Goal: Task Accomplishment & Management: Complete application form

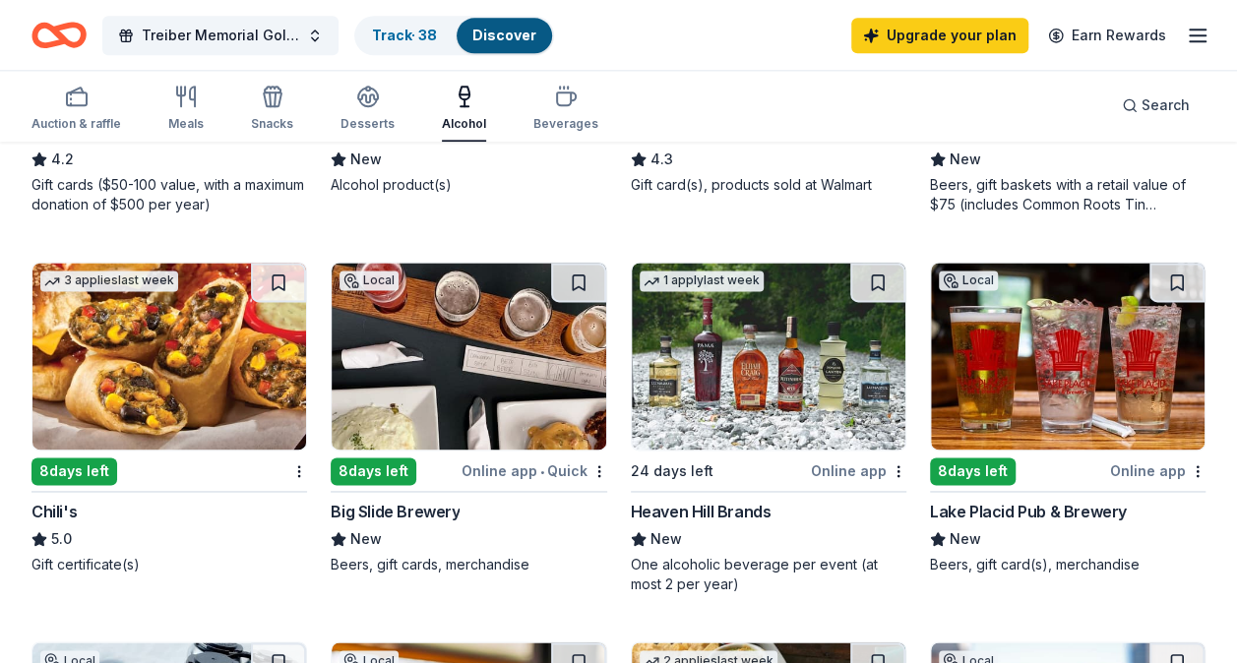
scroll to position [1202, 0]
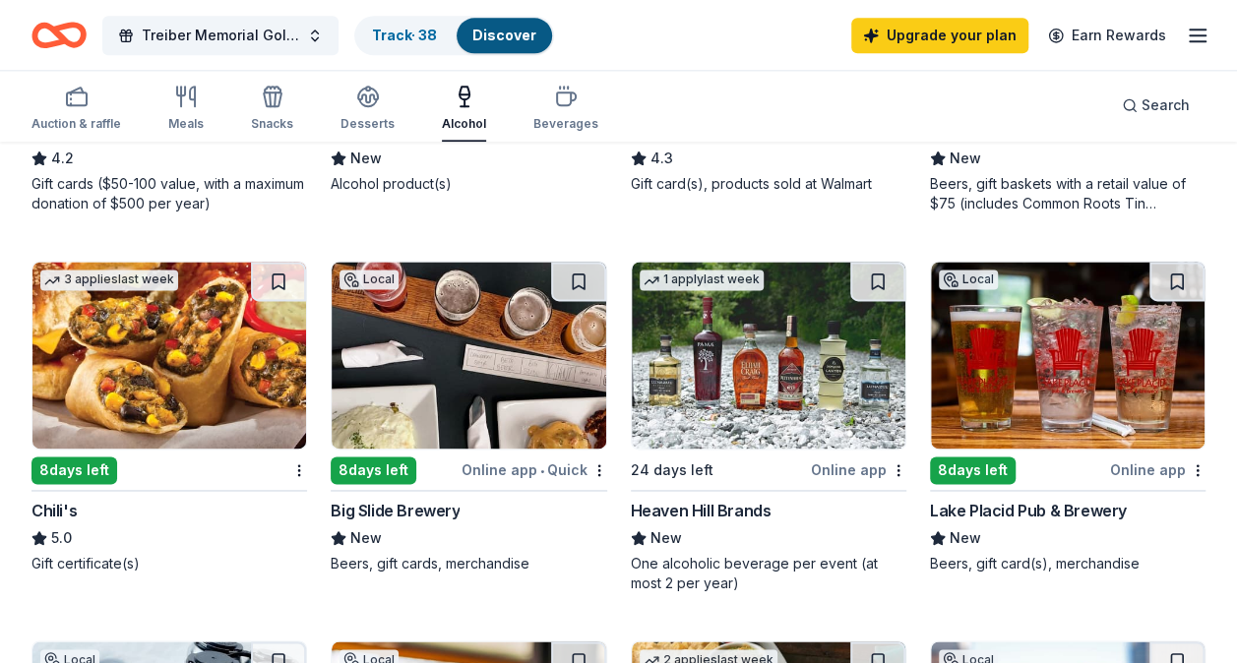
click at [488, 245] on img at bounding box center [769, 355] width 274 height 187
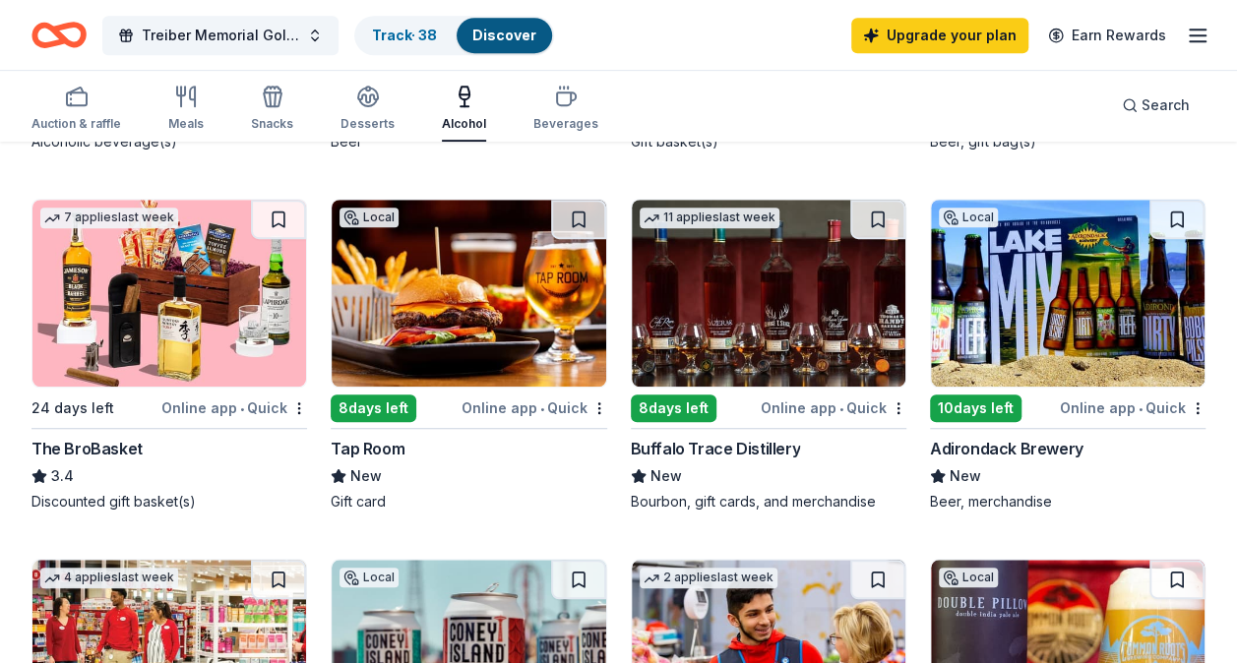
scroll to position [524, 0]
click at [488, 245] on div "8 days left" at bounding box center [674, 409] width 86 height 28
click at [193, 245] on img at bounding box center [169, 293] width 274 height 187
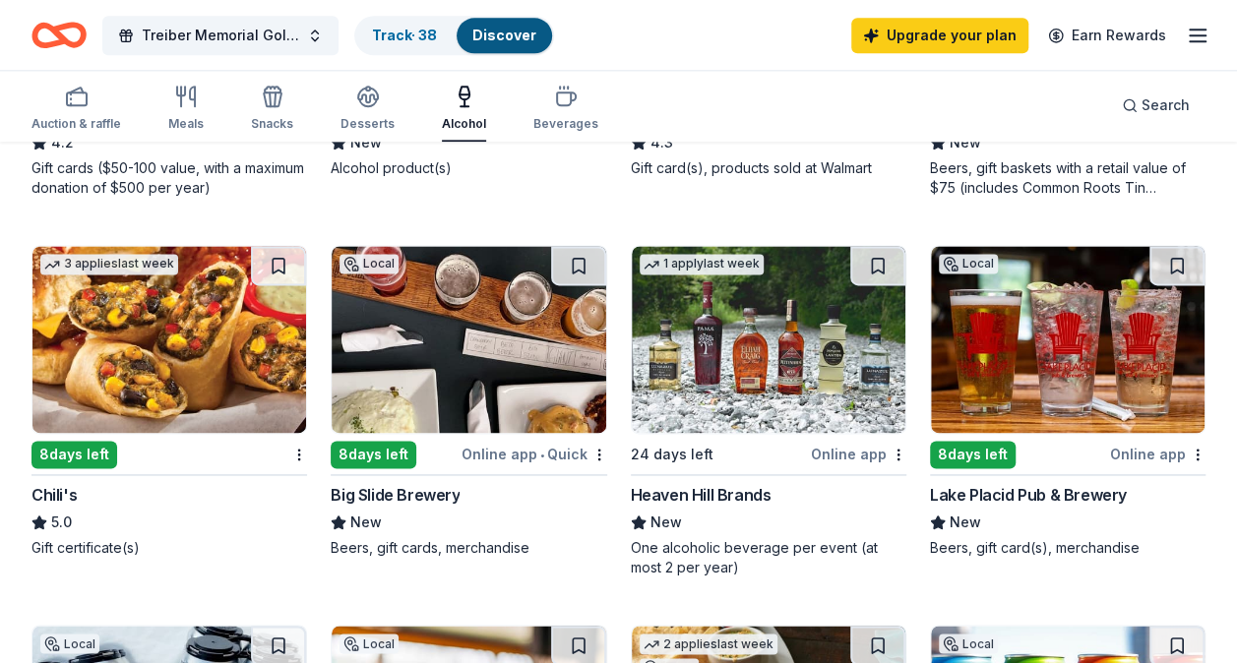
scroll to position [1214, 0]
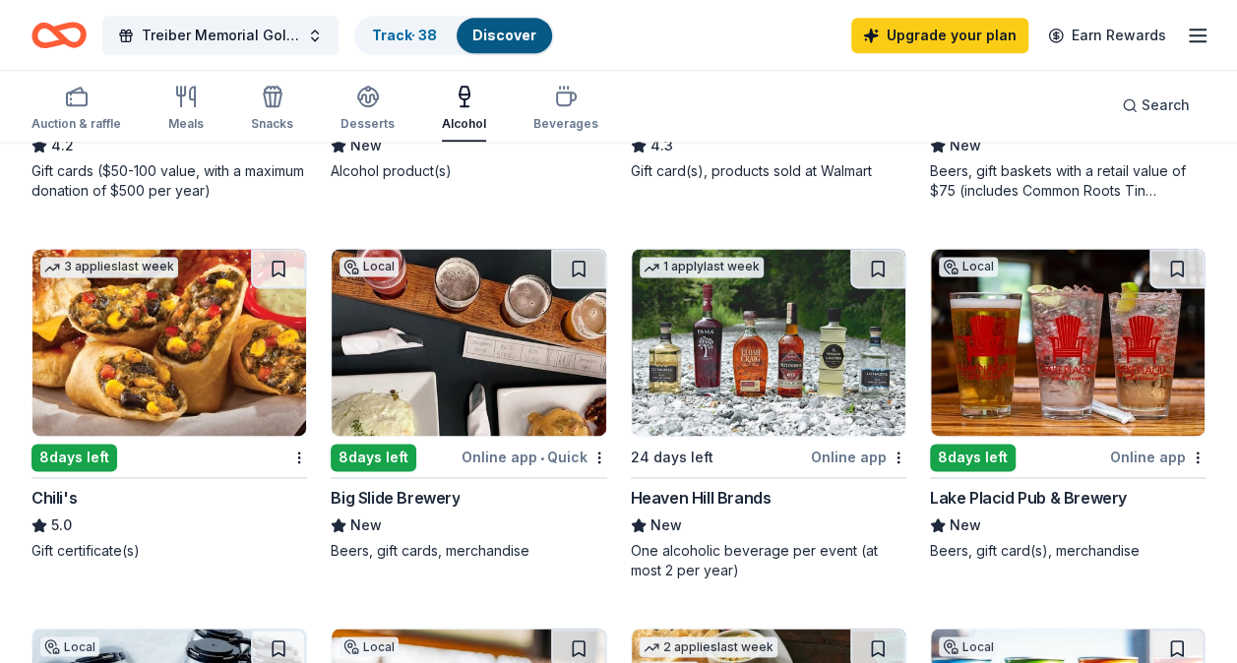
click at [488, 245] on img at bounding box center [769, 342] width 274 height 187
click at [6, 241] on div "23 results in Glen Cove, NY Application deadlines 20 this month 3 in October 13…" at bounding box center [618, 353] width 1237 height 2848
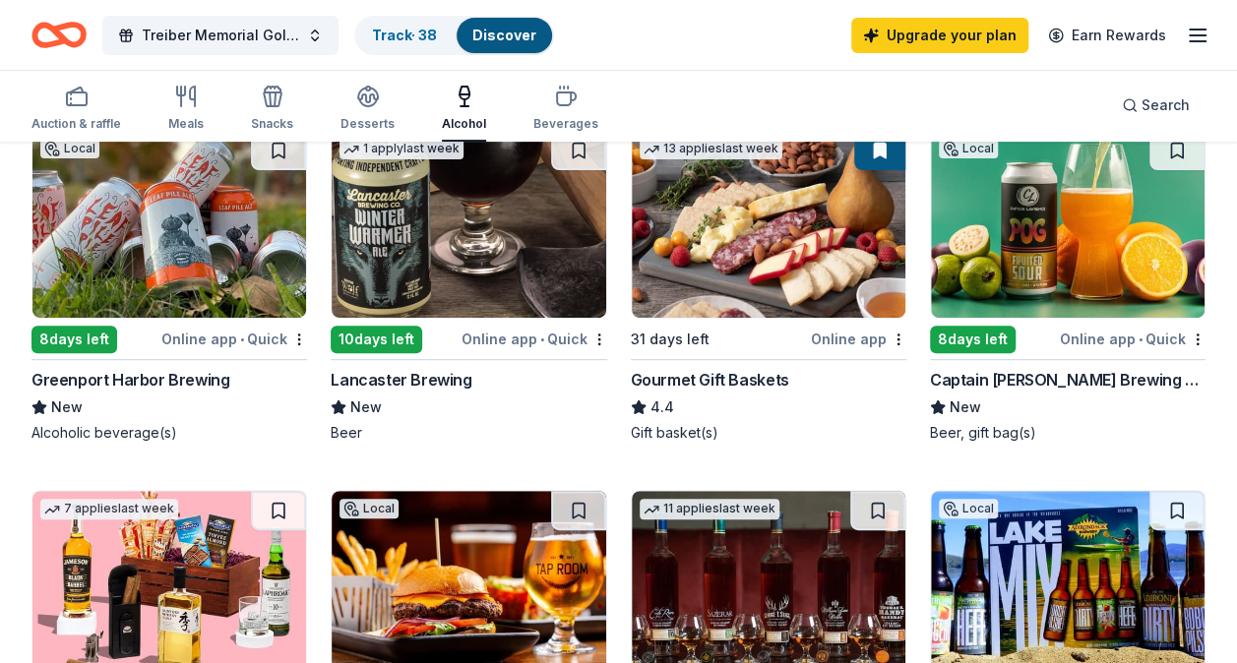
scroll to position [0, 0]
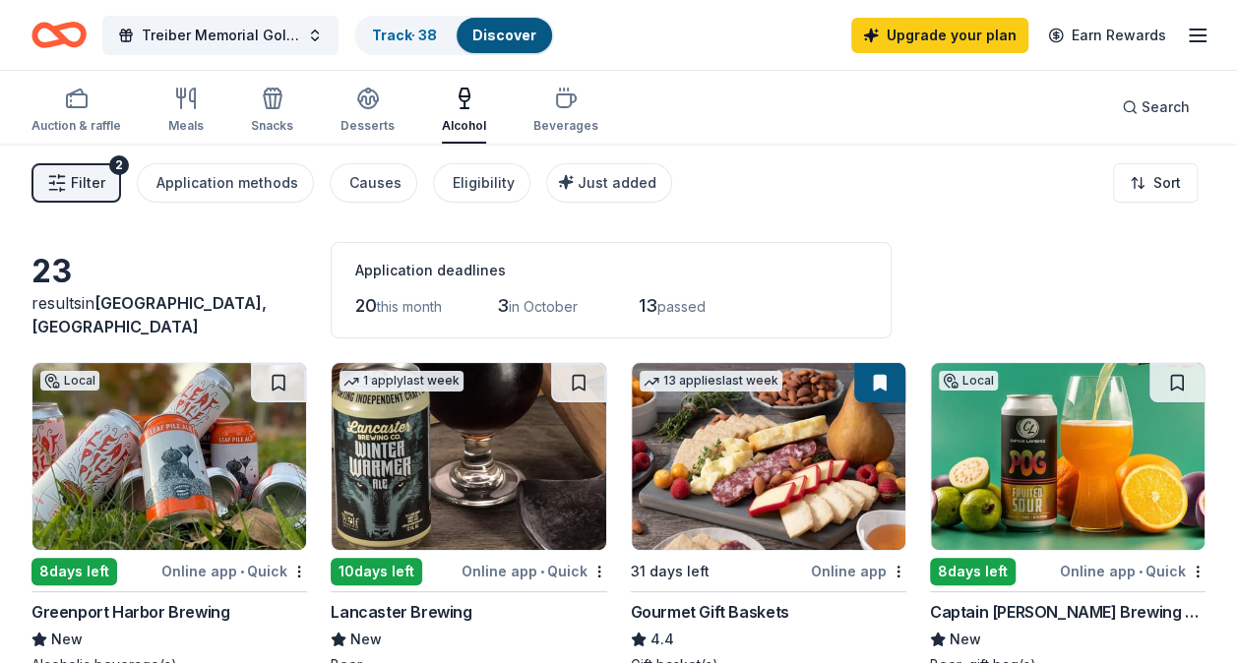
click at [488, 245] on img at bounding box center [769, 456] width 274 height 187
click at [463, 245] on img at bounding box center [469, 456] width 274 height 187
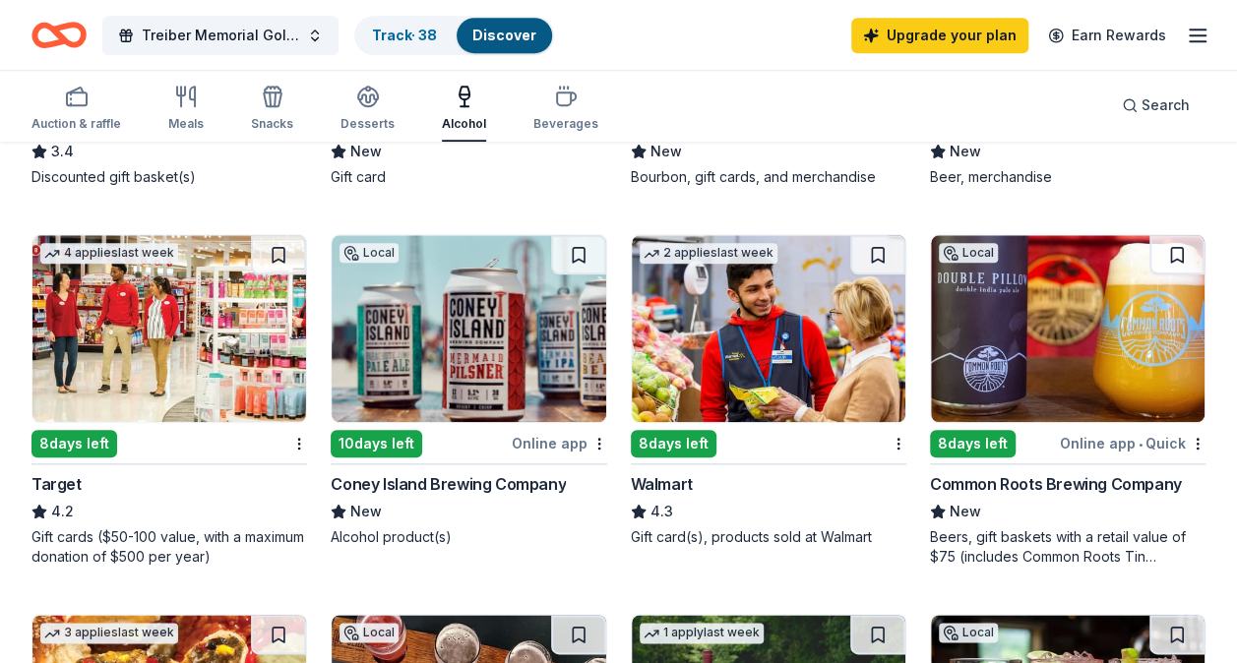
scroll to position [849, 0]
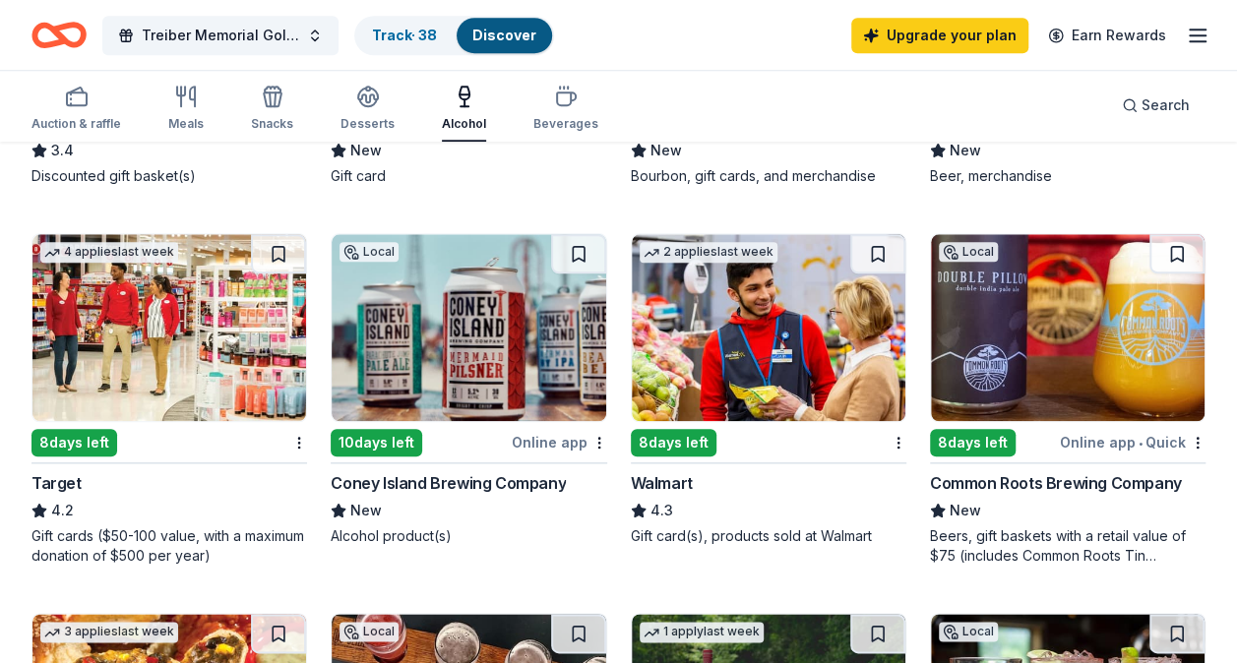
click at [488, 245] on img at bounding box center [769, 327] width 274 height 187
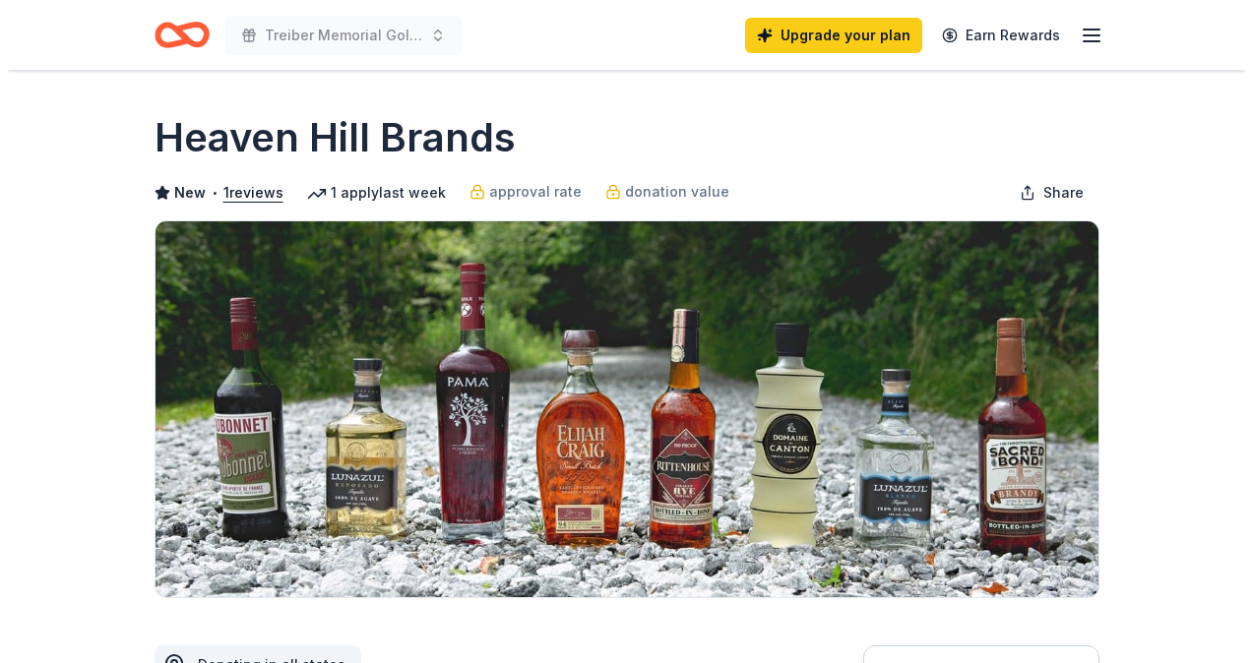
scroll to position [392, 0]
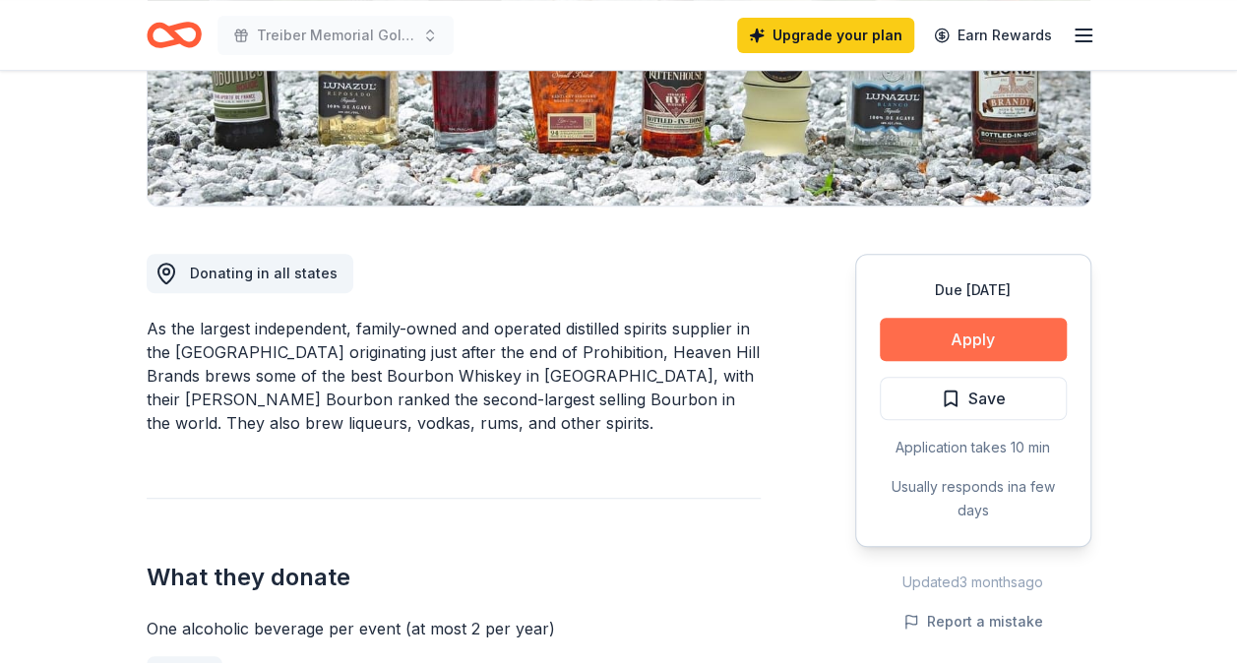
click at [991, 333] on button "Apply" at bounding box center [973, 339] width 187 height 43
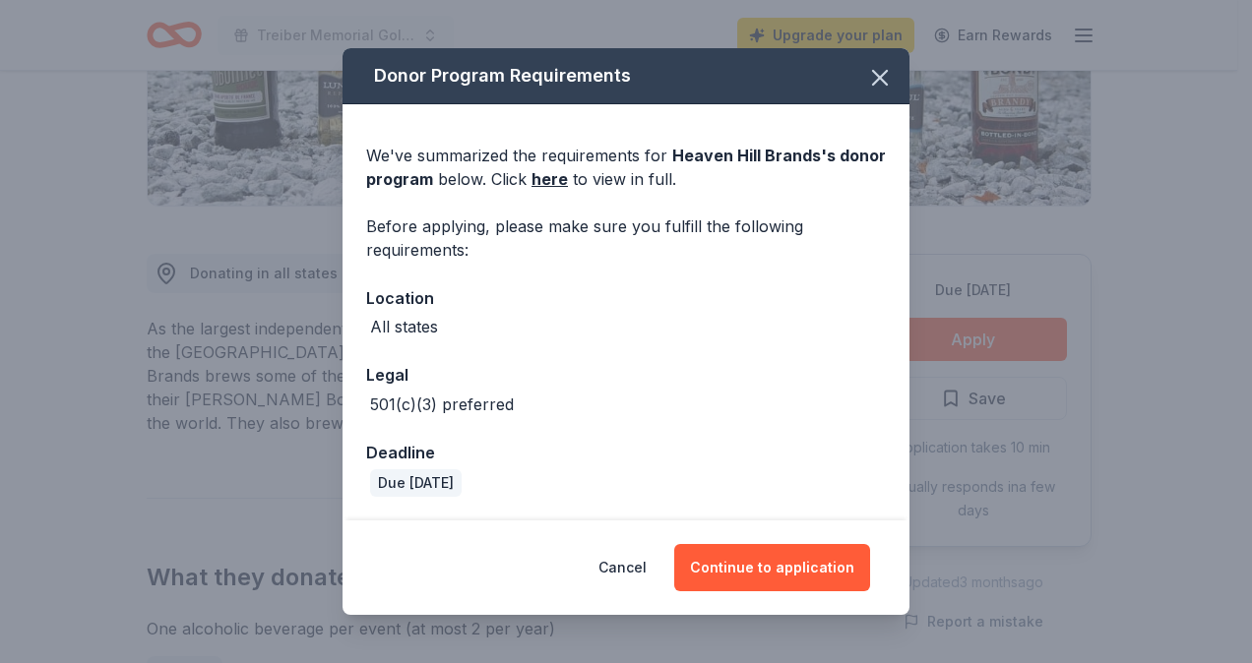
click at [775, 592] on div "Cancel Continue to application" at bounding box center [625, 568] width 567 height 94
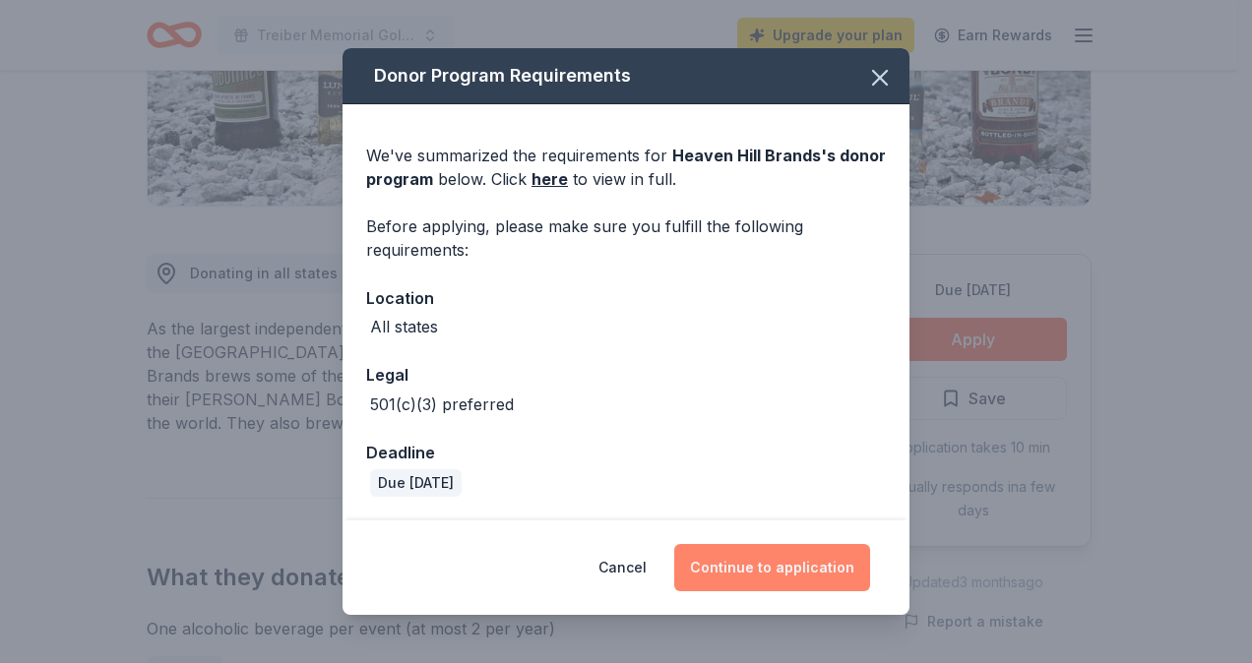
click at [783, 555] on button "Continue to application" at bounding box center [772, 567] width 196 height 47
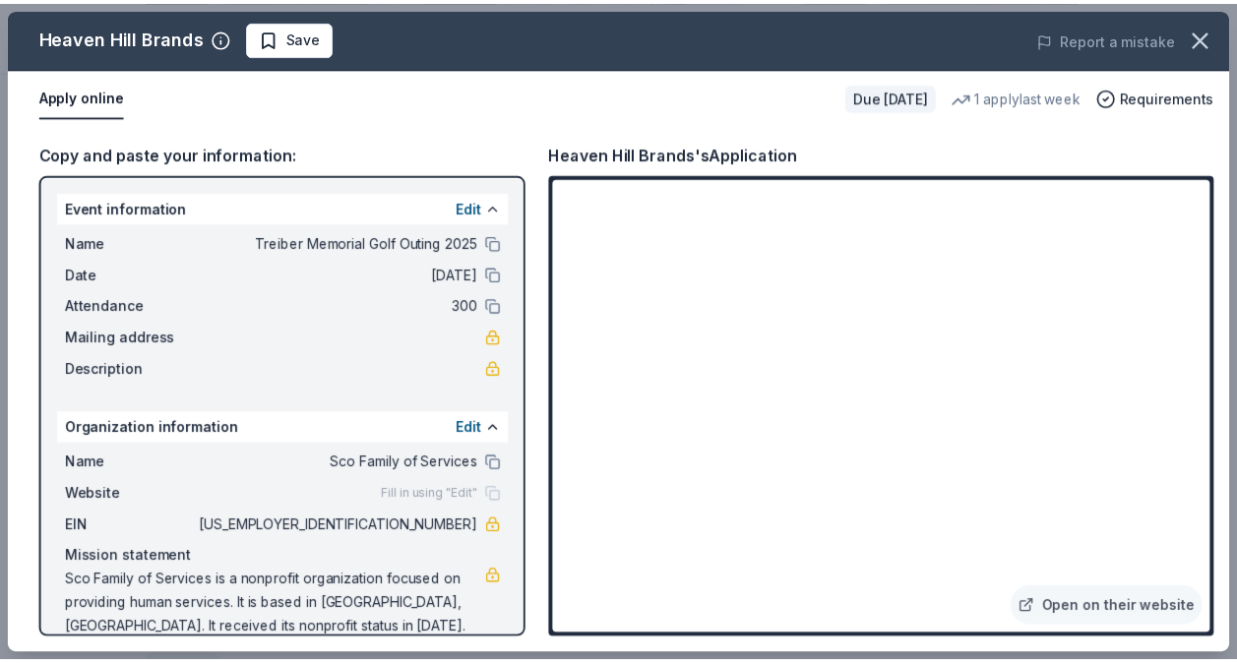
scroll to position [27, 0]
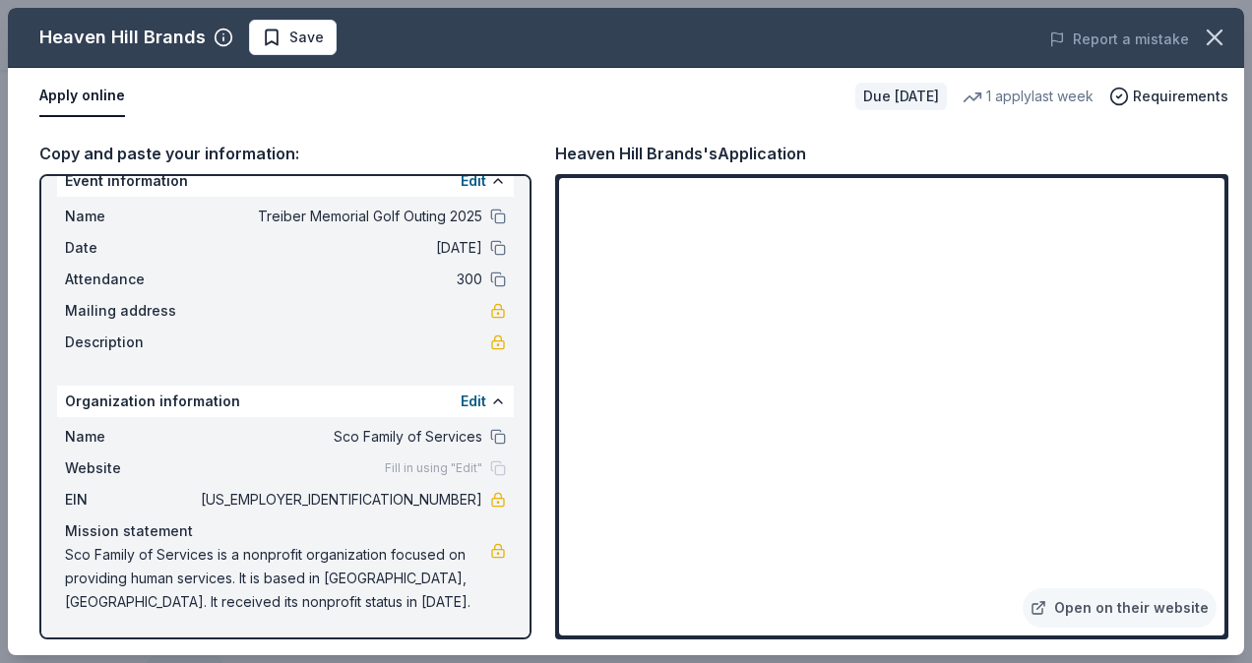
drag, startPoint x: 291, startPoint y: 604, endPoint x: 232, endPoint y: 600, distance: 59.2
click at [232, 600] on span "Sco Family of Services is a nonprofit organization focused on providing human s…" at bounding box center [277, 578] width 425 height 71
drag, startPoint x: 68, startPoint y: 550, endPoint x: 276, endPoint y: 613, distance: 217.0
click at [276, 613] on span "Sco Family of Services is a nonprofit organization focused on providing human s…" at bounding box center [277, 578] width 425 height 71
click at [1205, 35] on icon "button" at bounding box center [1215, 38] width 28 height 28
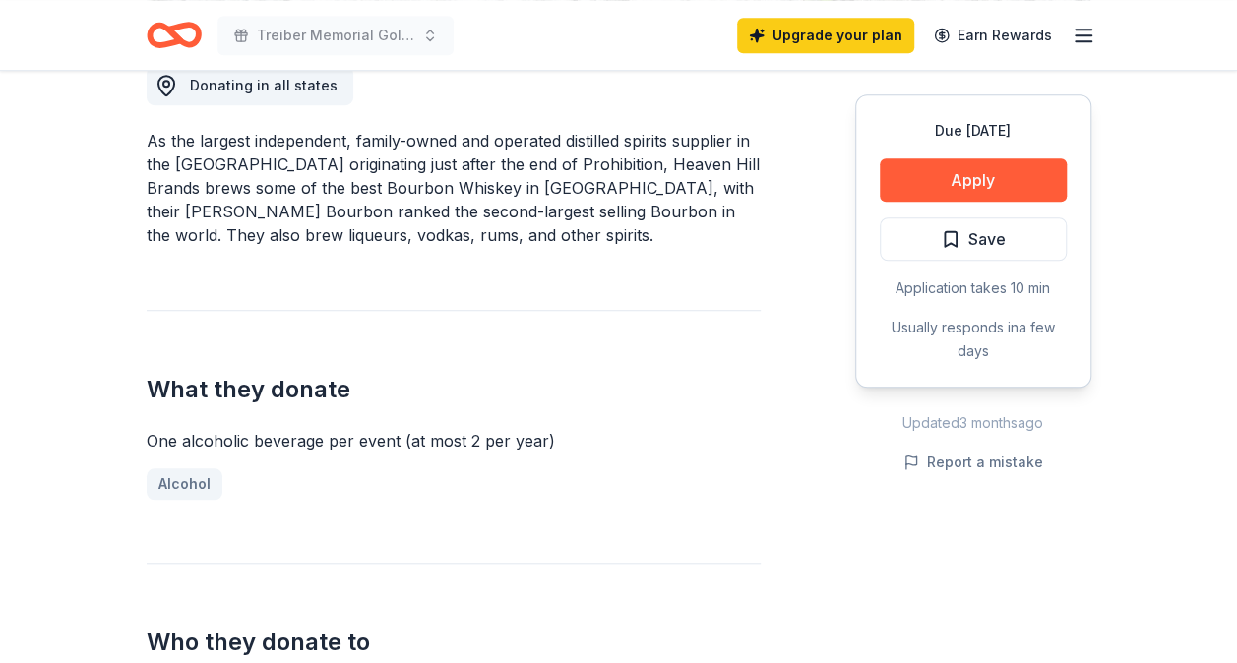
scroll to position [0, 0]
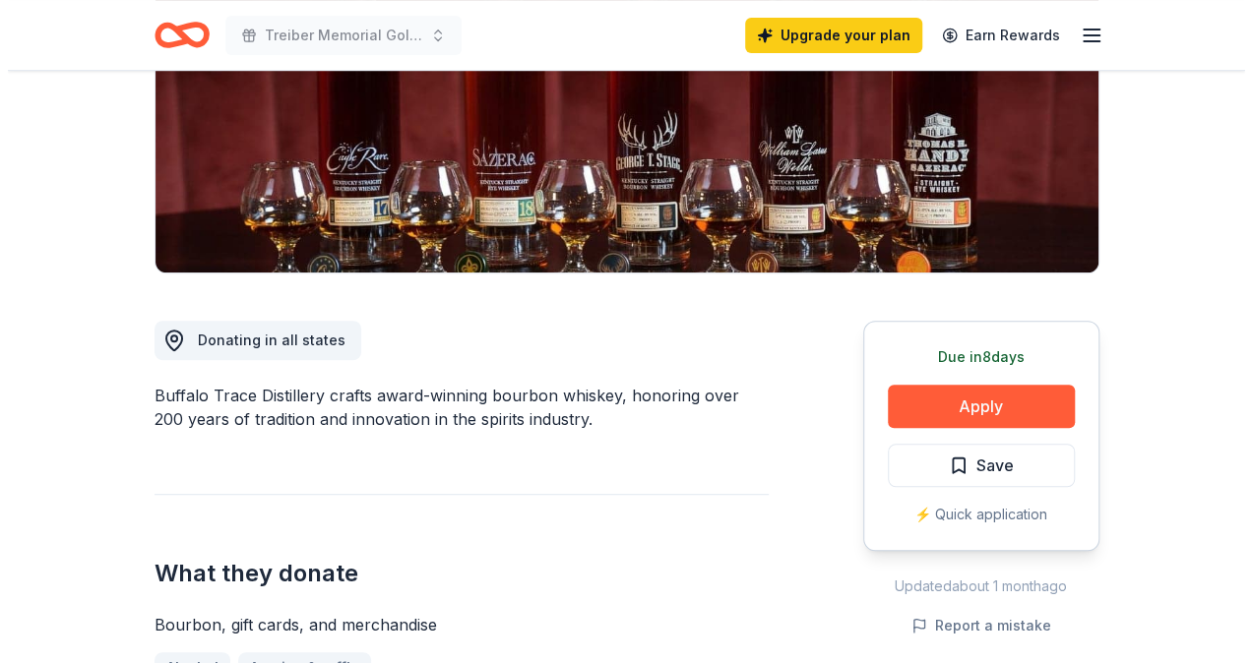
scroll to position [326, 0]
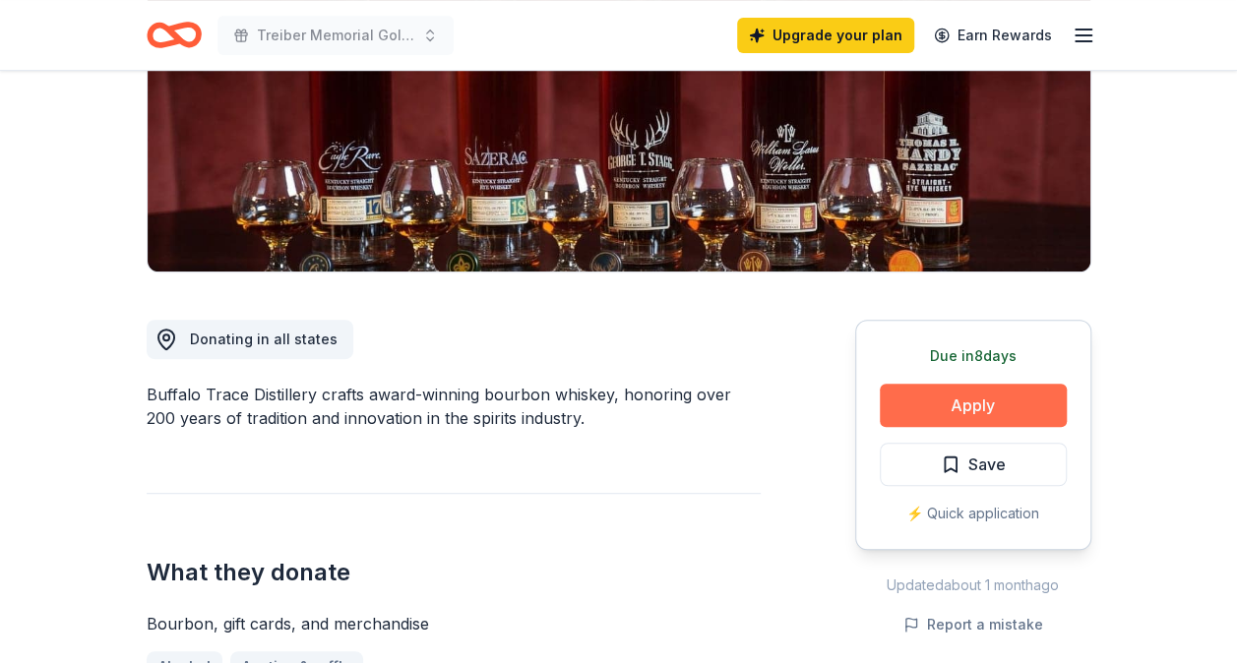
click at [960, 406] on button "Apply" at bounding box center [973, 405] width 187 height 43
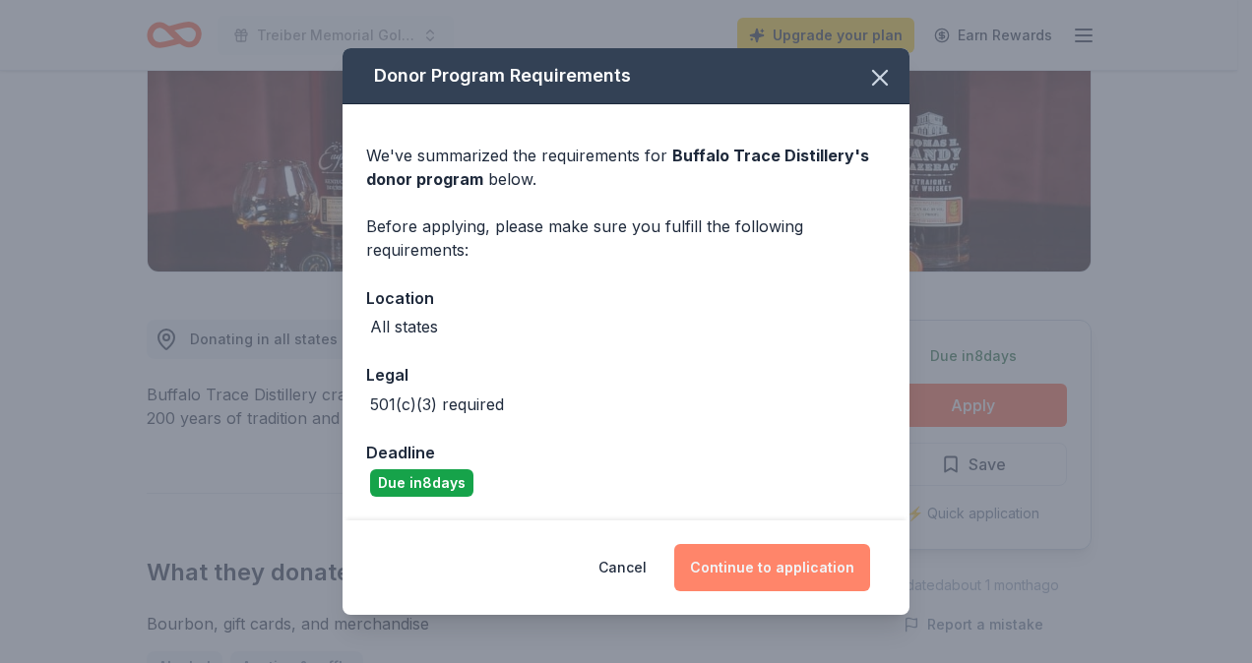
click at [760, 565] on button "Continue to application" at bounding box center [772, 567] width 196 height 47
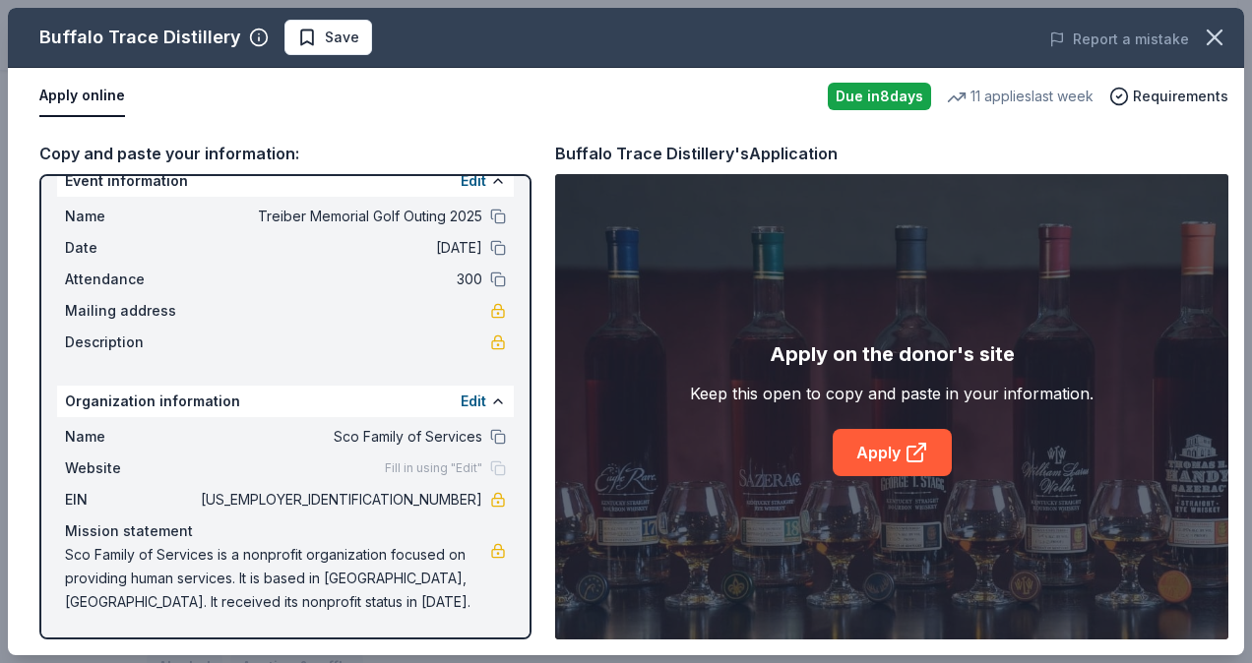
scroll to position [26, 0]
click at [867, 459] on link "Apply" at bounding box center [892, 452] width 119 height 47
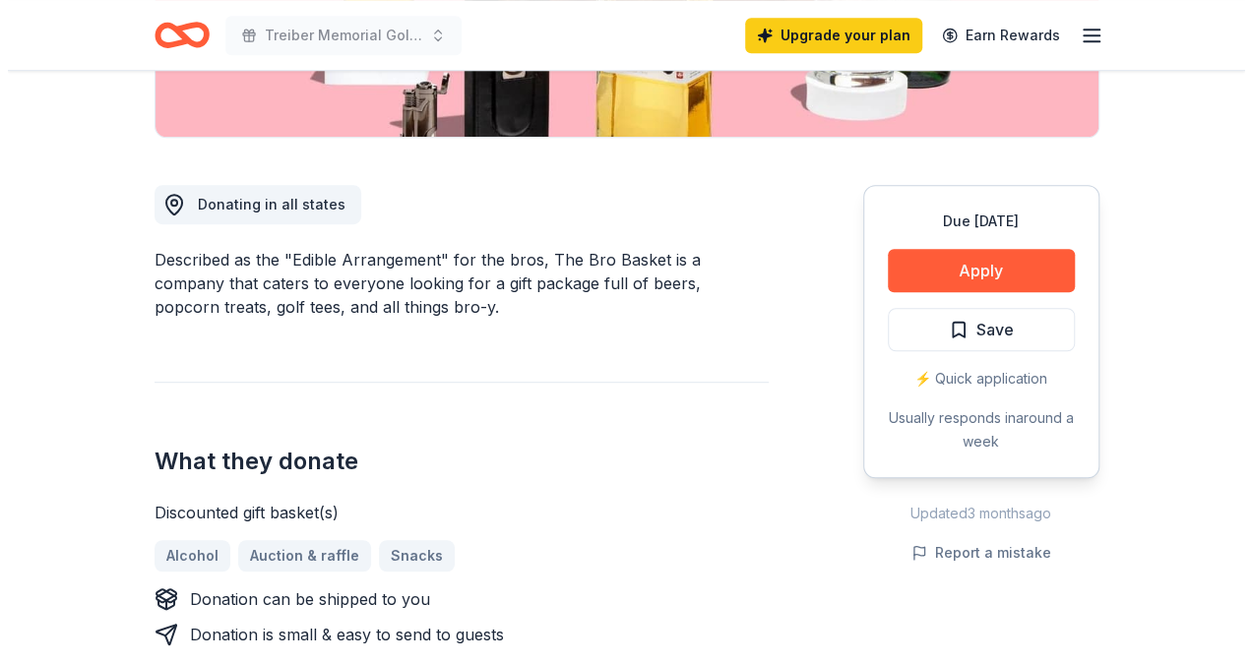
scroll to position [462, 0]
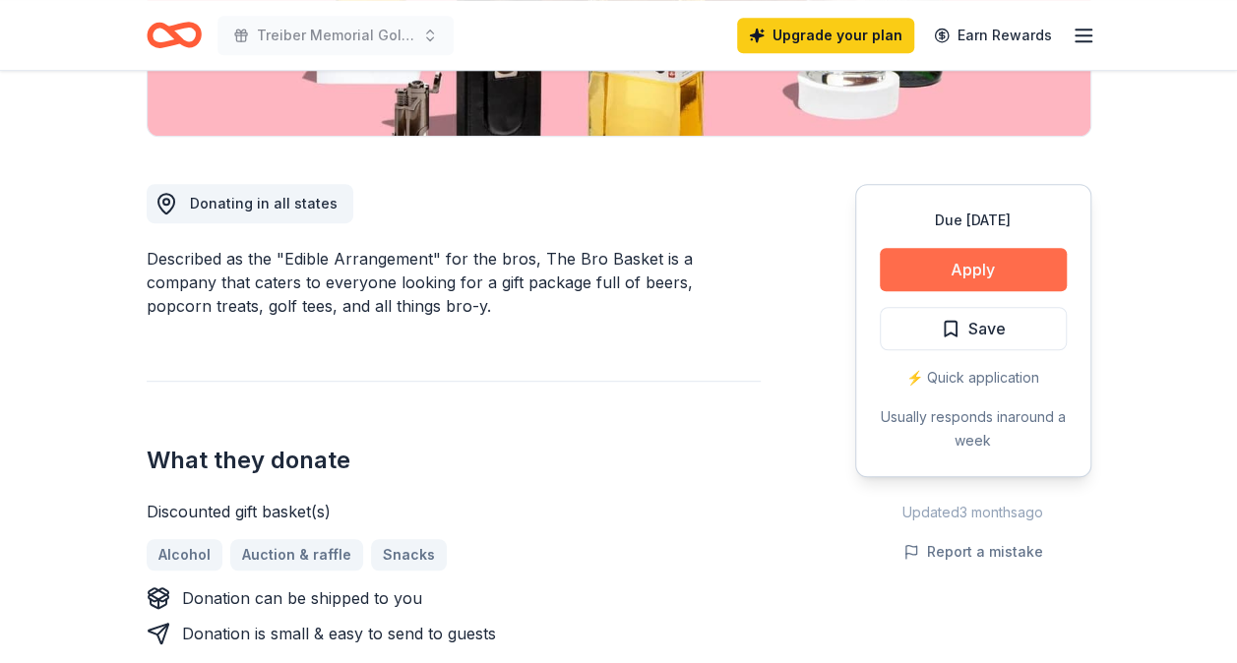
click at [1004, 248] on button "Apply" at bounding box center [973, 269] width 187 height 43
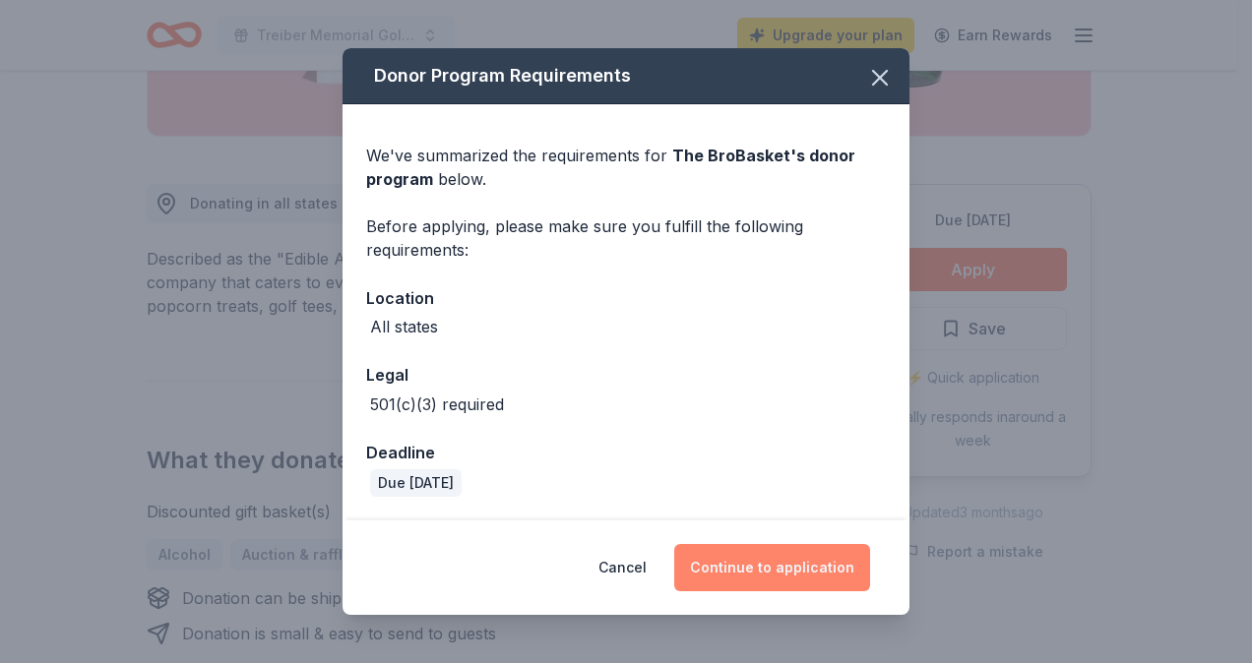
click at [795, 561] on button "Continue to application" at bounding box center [772, 567] width 196 height 47
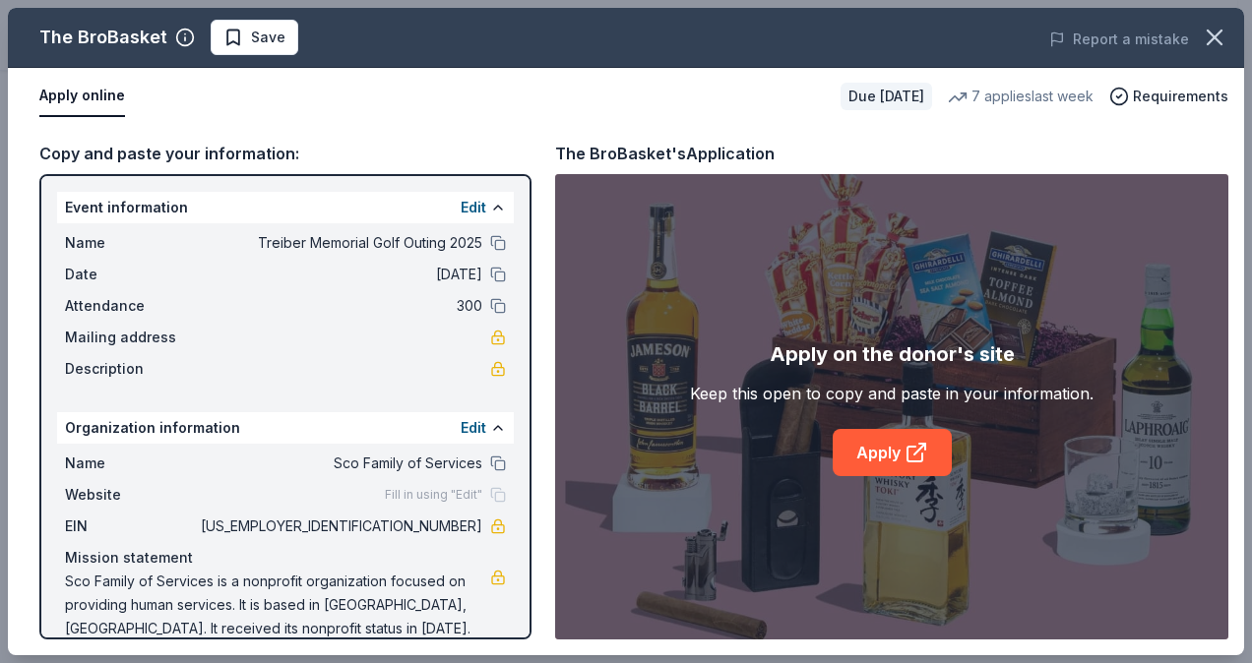
click at [903, 425] on div "Apply on the donor's site Keep this open to copy and paste in your information.…" at bounding box center [891, 408] width 403 height 138
click at [898, 439] on link "Apply" at bounding box center [892, 452] width 119 height 47
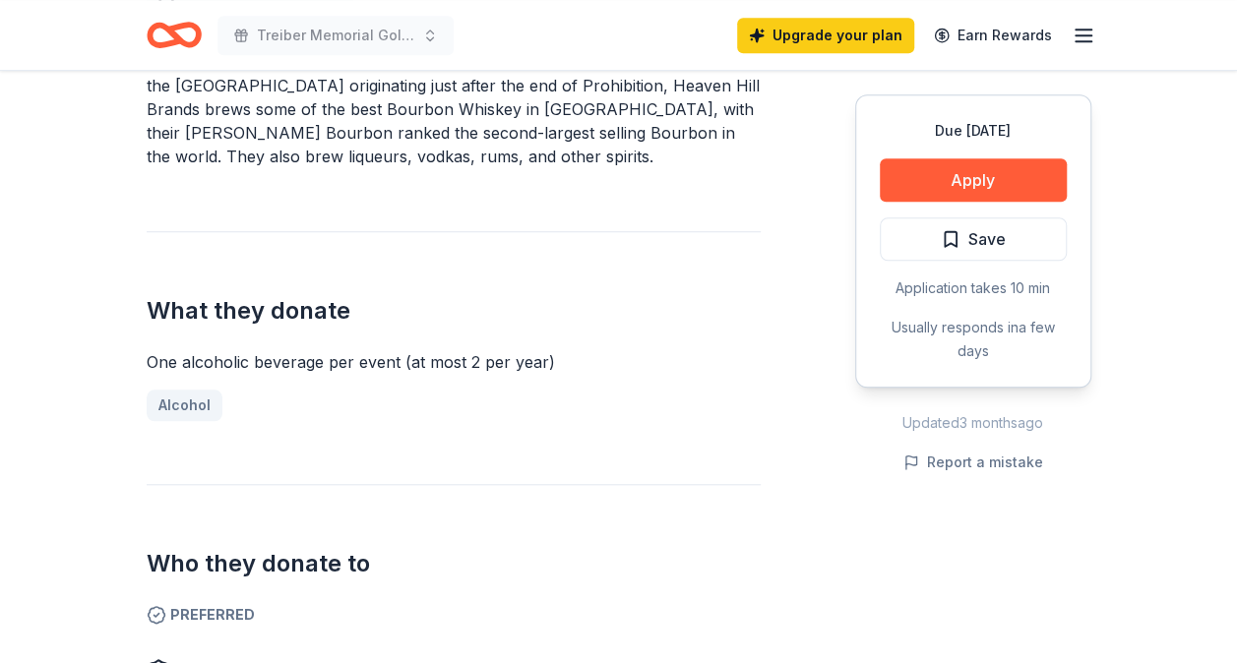
scroll to position [464, 0]
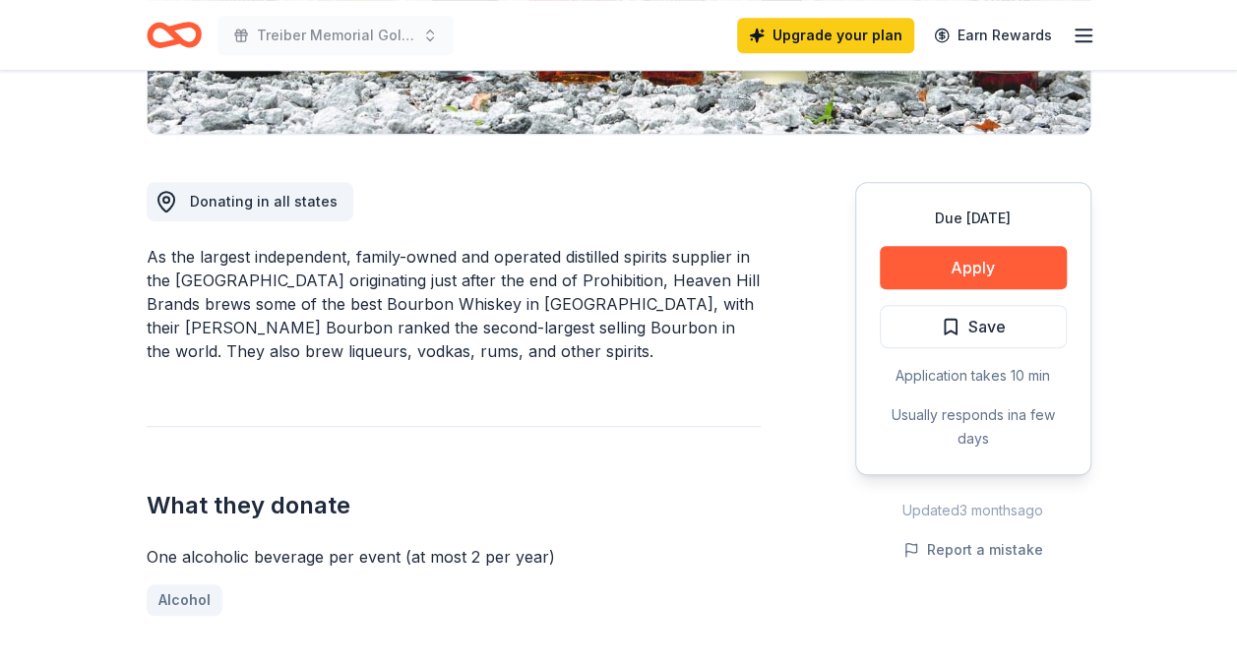
drag, startPoint x: 351, startPoint y: 252, endPoint x: 490, endPoint y: 274, distance: 140.4
click at [490, 274] on div "As the largest independent, family-owned and operated distilled spirits supplie…" at bounding box center [454, 304] width 614 height 118
drag, startPoint x: 490, startPoint y: 274, endPoint x: 353, endPoint y: 256, distance: 137.9
click at [353, 256] on div "As the largest independent, family-owned and operated distilled spirits supplie…" at bounding box center [454, 304] width 614 height 118
drag, startPoint x: 354, startPoint y: 251, endPoint x: 529, endPoint y: 250, distance: 175.2
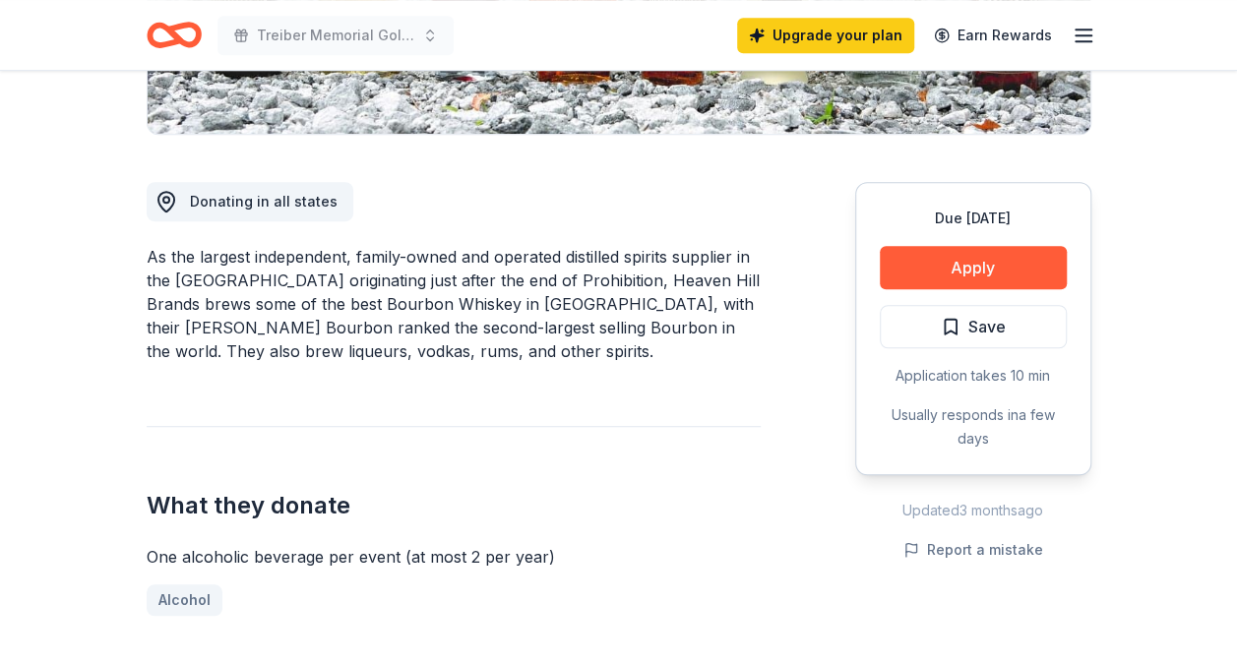
click at [529, 250] on div "As the largest independent, family-owned and operated distilled spirits supplie…" at bounding box center [454, 304] width 614 height 118
click at [549, 313] on div "As the largest independent, family-owned and operated distilled spirits supplie…" at bounding box center [454, 304] width 614 height 118
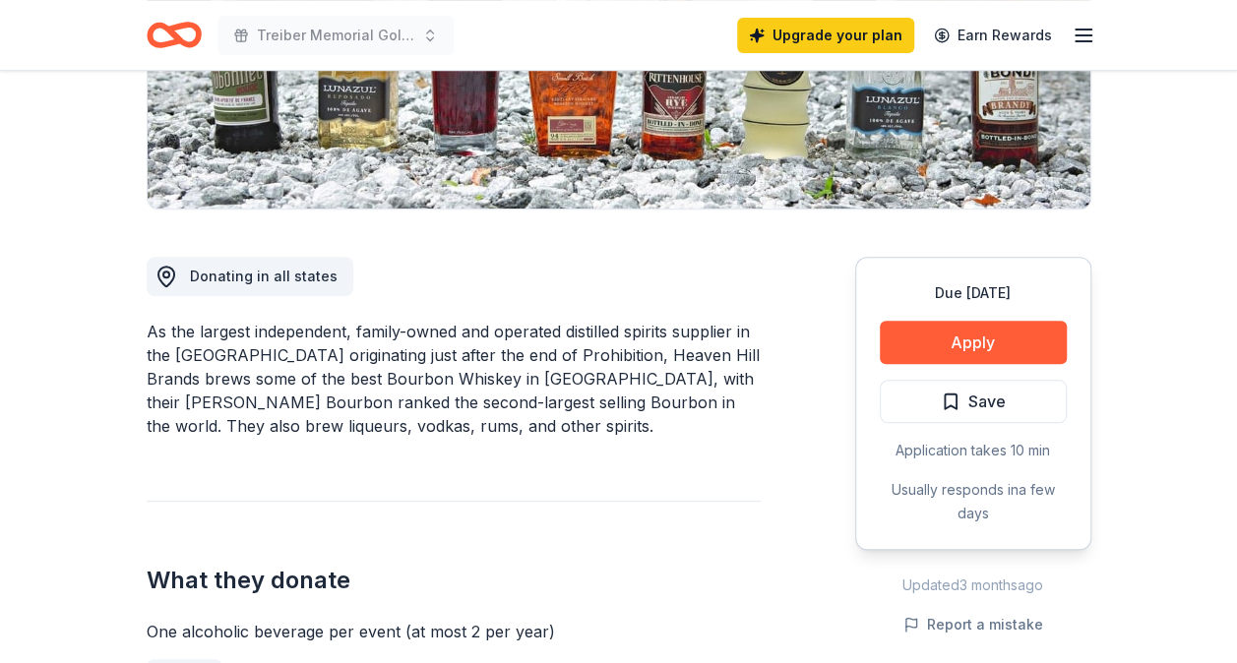
scroll to position [383, 0]
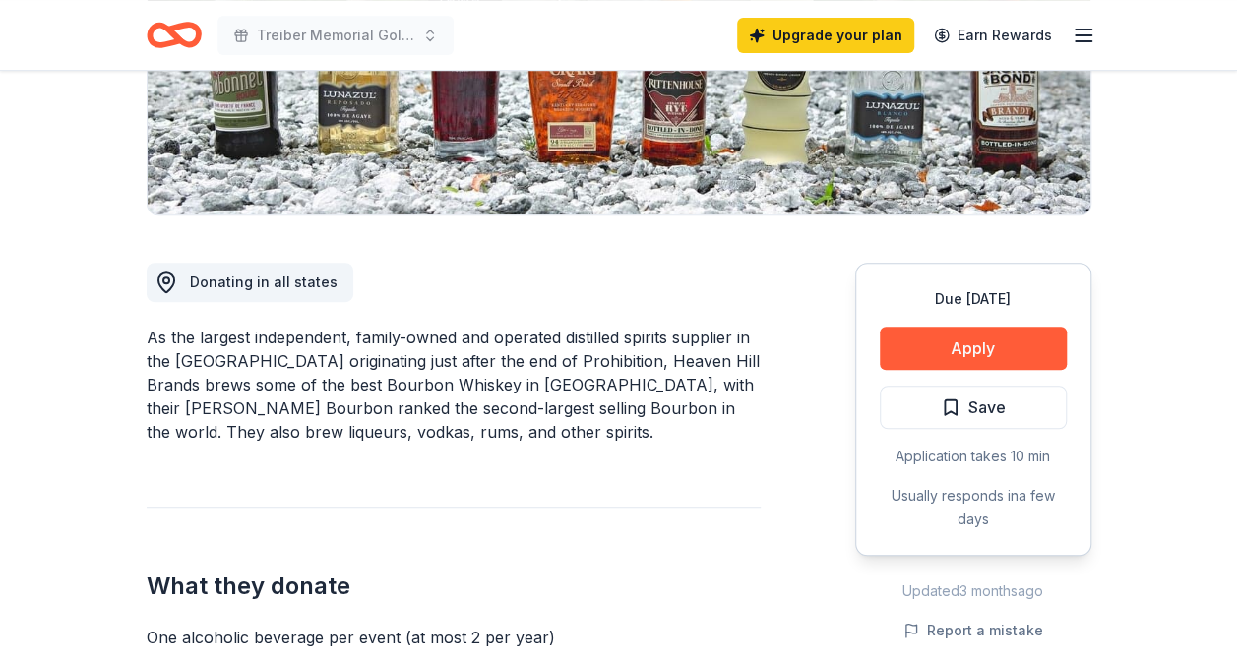
drag, startPoint x: 353, startPoint y: 334, endPoint x: 729, endPoint y: 391, distance: 380.2
click at [729, 391] on div "As the largest independent, family-owned and operated distilled spirits supplie…" at bounding box center [454, 385] width 614 height 118
drag, startPoint x: 729, startPoint y: 391, endPoint x: 476, endPoint y: 362, distance: 254.5
click at [476, 362] on div "As the largest independent, family-owned and operated distilled spirits supplie…" at bounding box center [454, 385] width 614 height 118
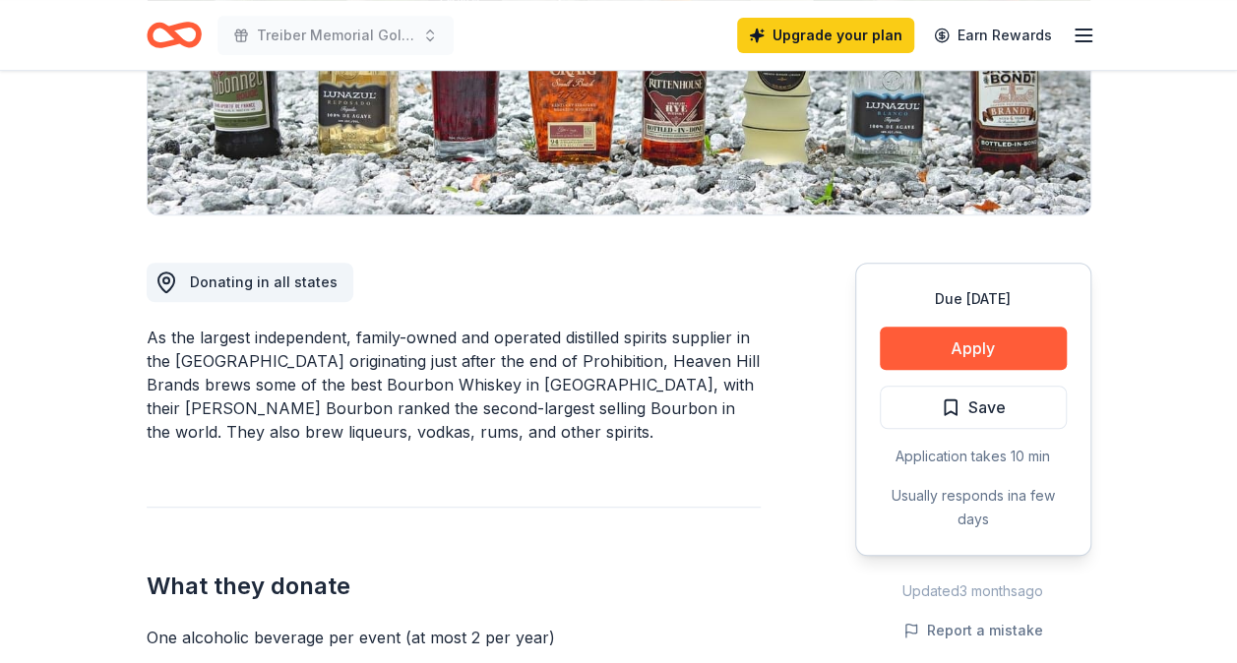
click at [476, 362] on div "As the largest independent, family-owned and operated distilled spirits supplie…" at bounding box center [454, 385] width 614 height 118
drag, startPoint x: 351, startPoint y: 333, endPoint x: 600, endPoint y: 374, distance: 252.4
click at [600, 374] on div "As the largest independent, family-owned and operated distilled spirits supplie…" at bounding box center [454, 385] width 614 height 118
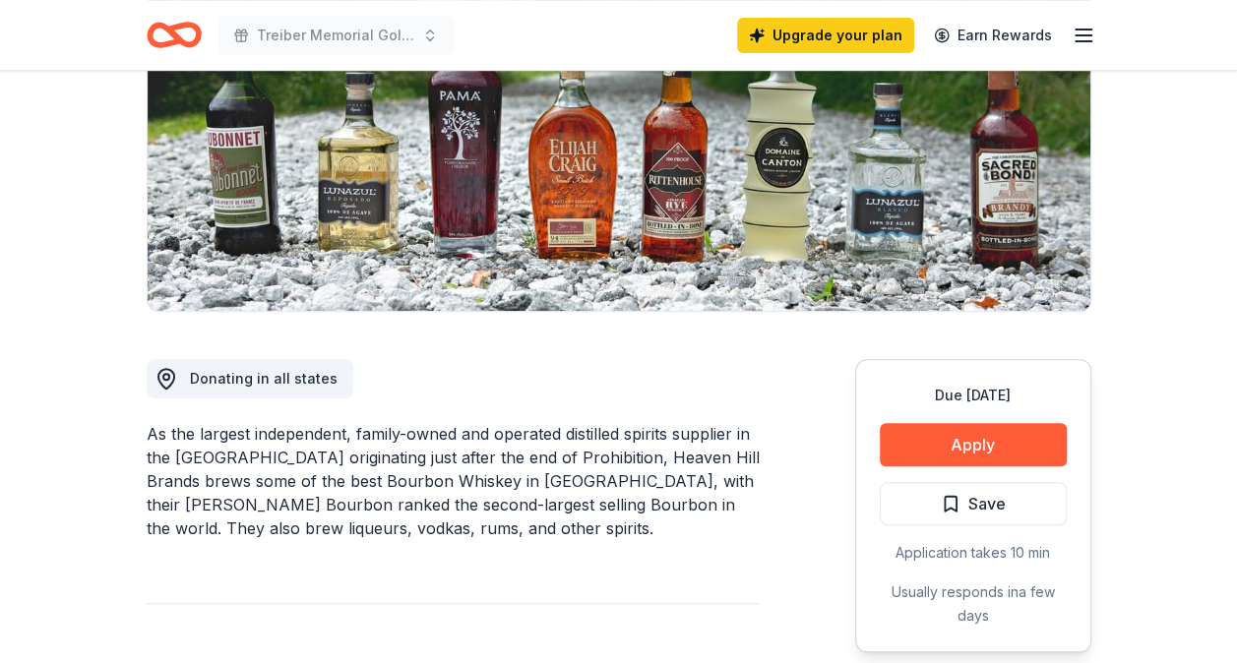
scroll to position [299, 0]
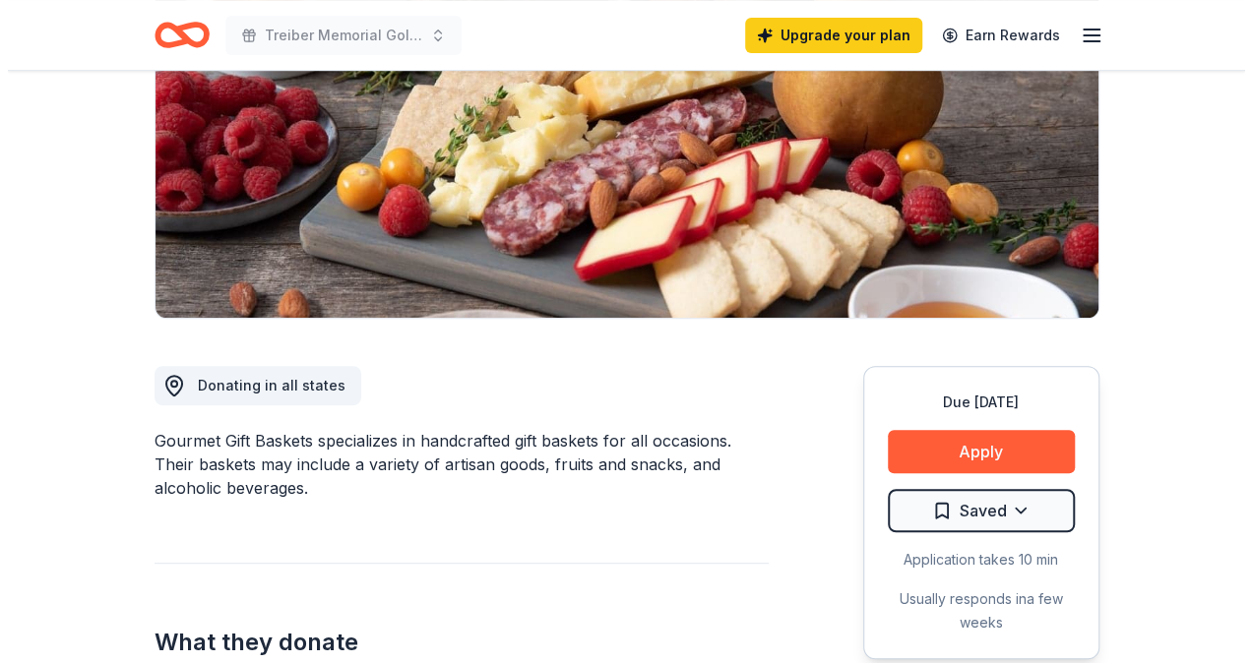
scroll to position [335, 0]
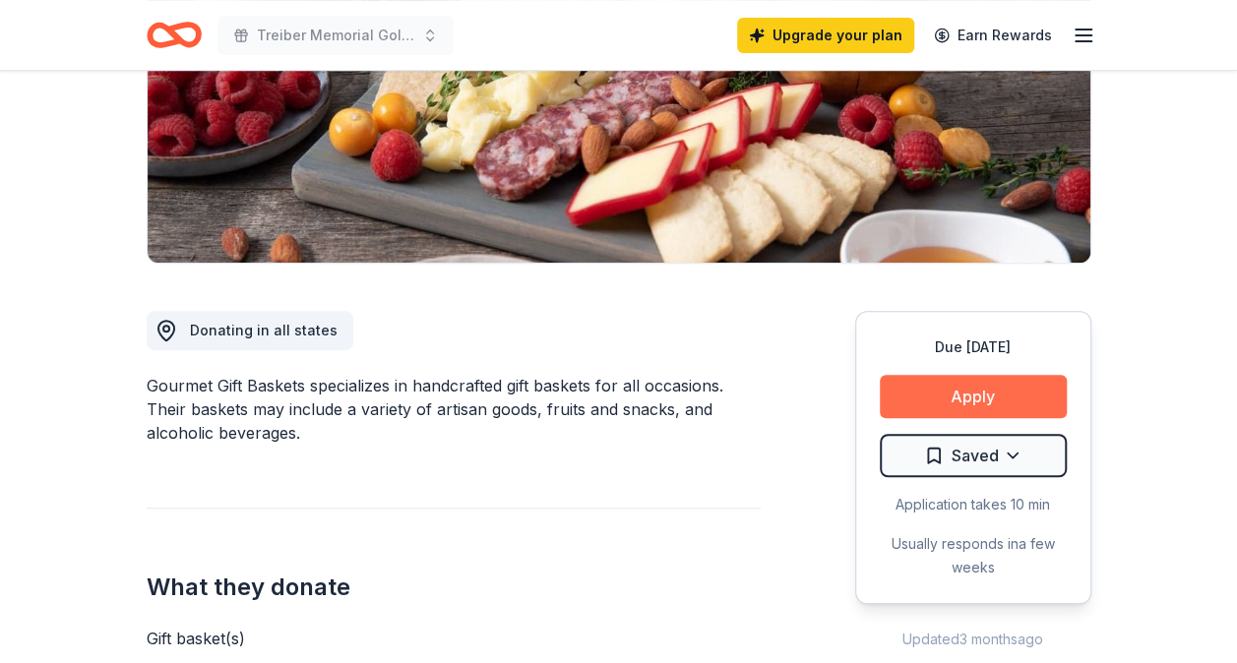
click at [966, 390] on button "Apply" at bounding box center [973, 396] width 187 height 43
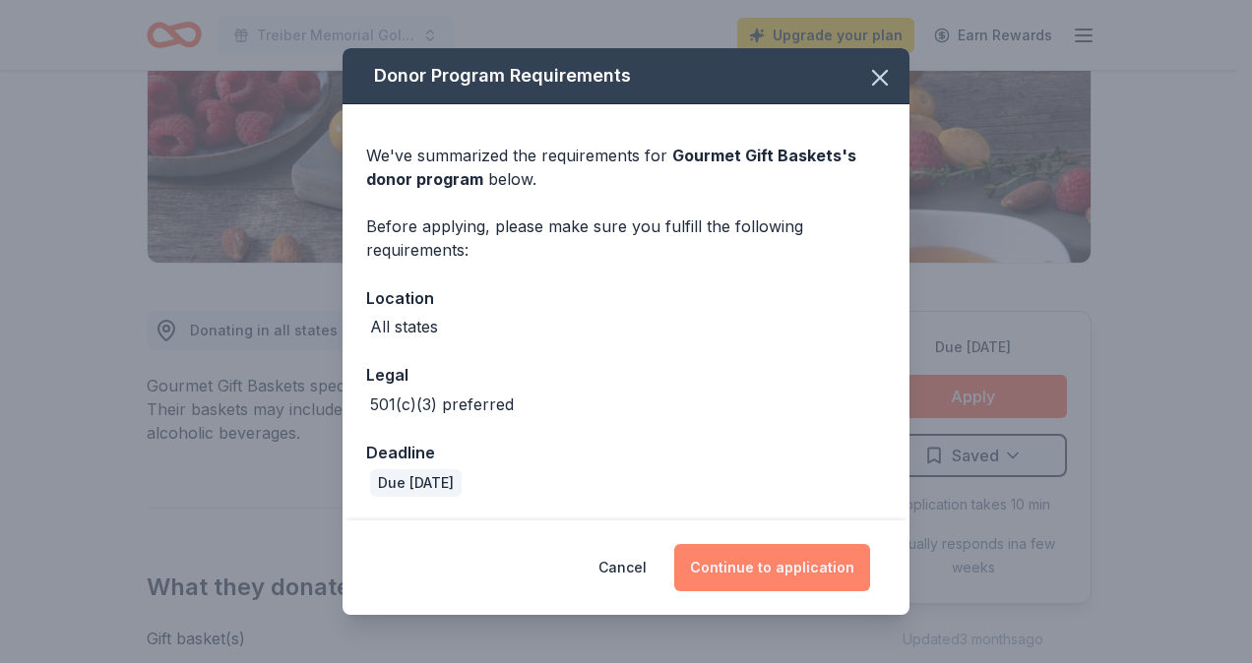
click at [738, 578] on button "Continue to application" at bounding box center [772, 567] width 196 height 47
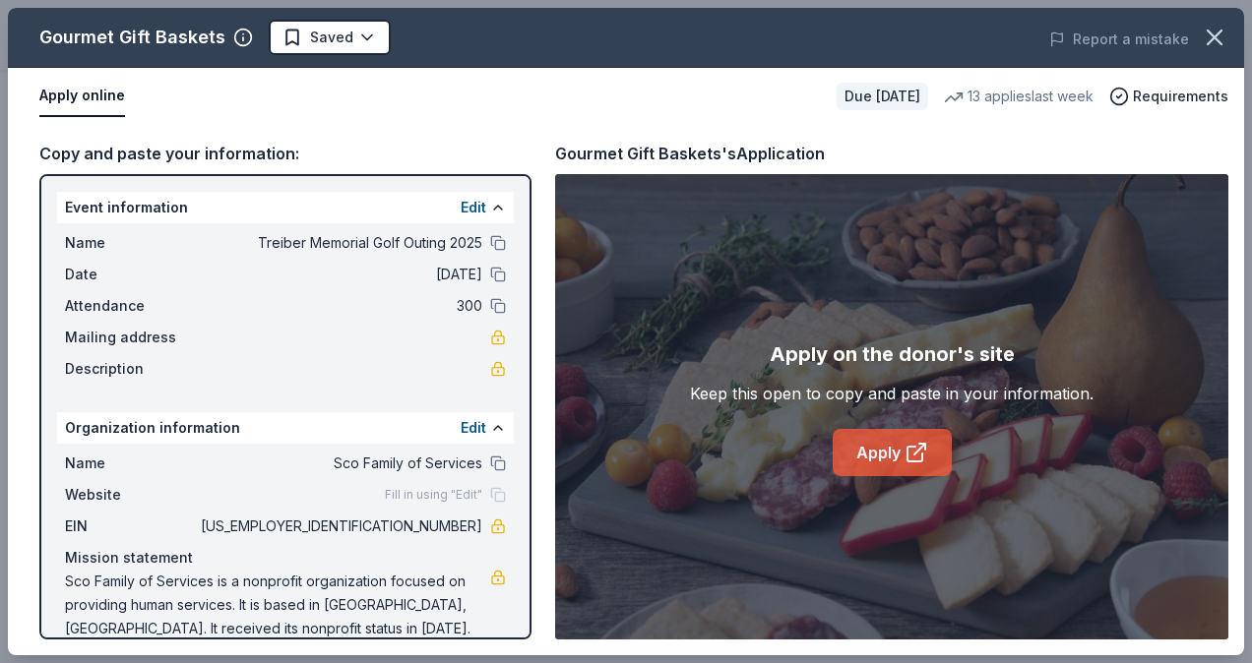
click at [864, 453] on link "Apply" at bounding box center [892, 452] width 119 height 47
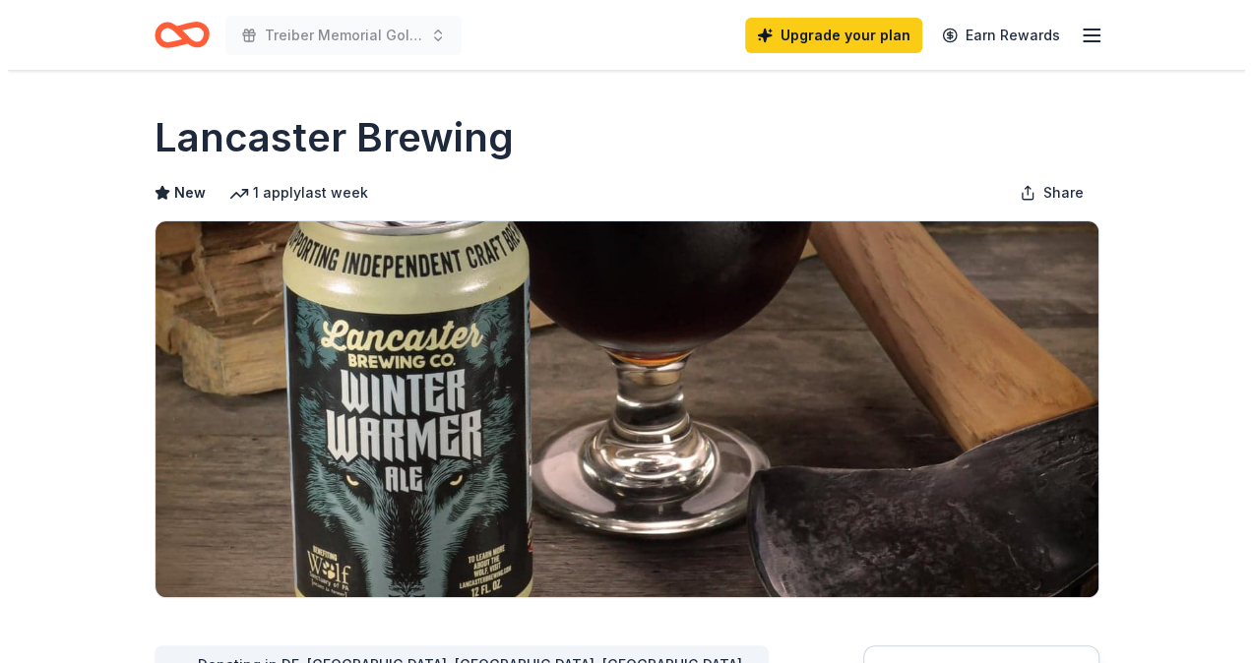
scroll to position [294, 0]
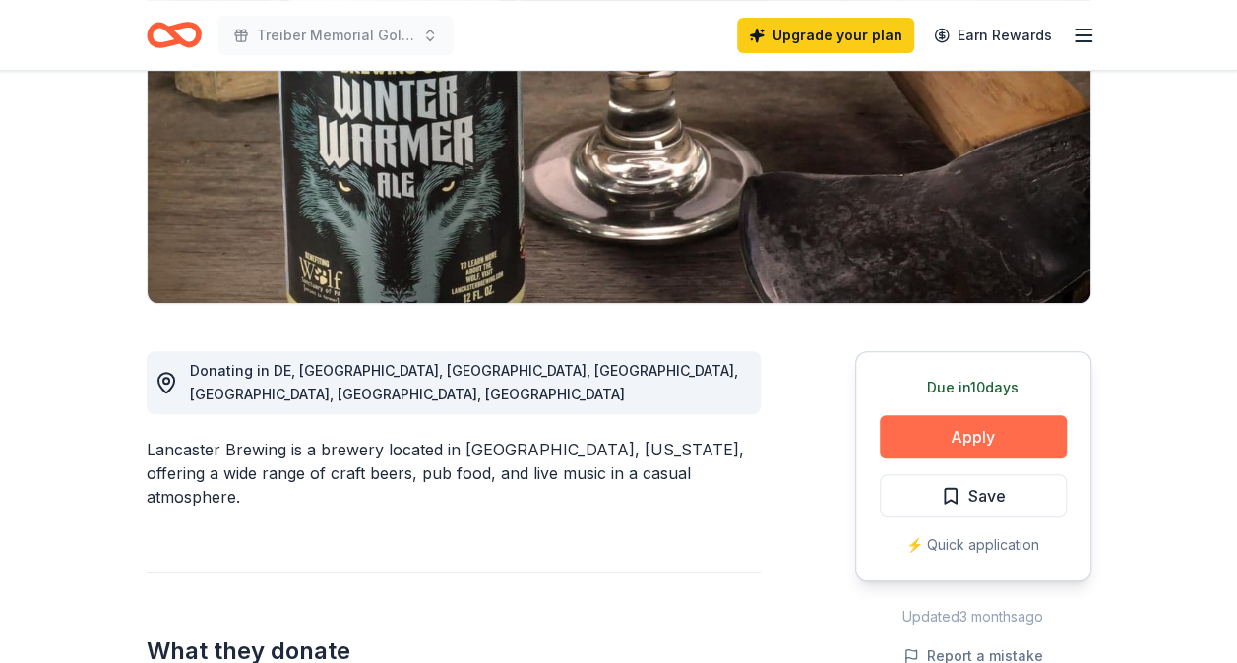
click at [953, 445] on button "Apply" at bounding box center [973, 436] width 187 height 43
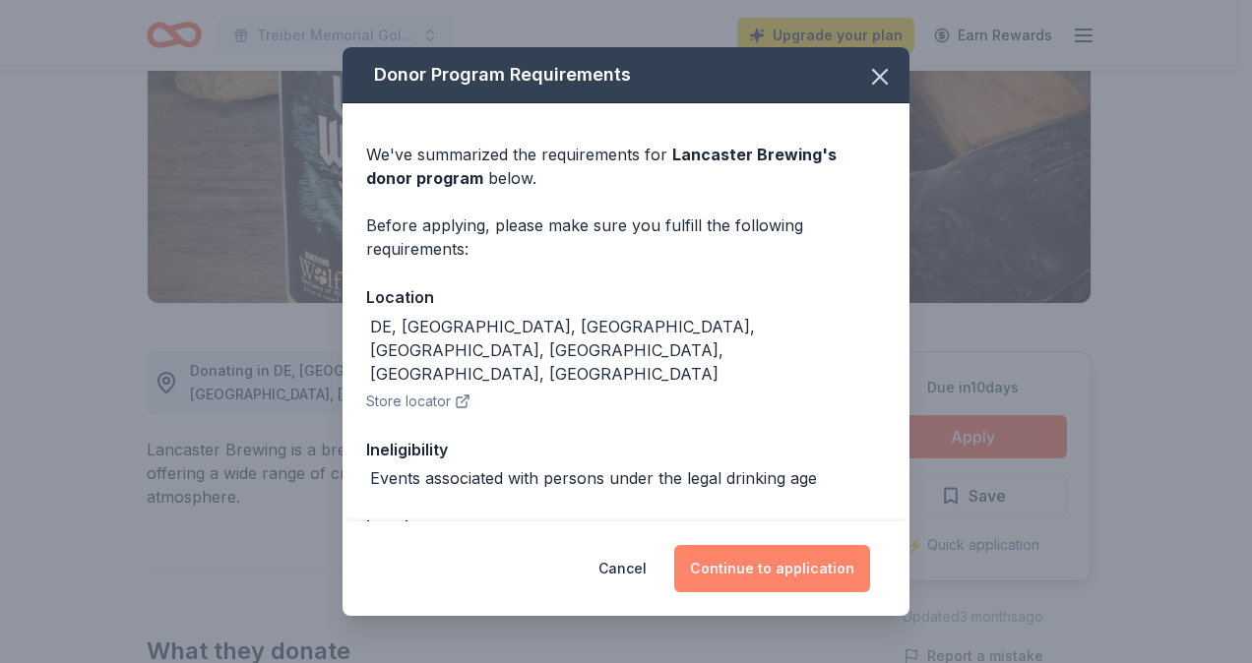
click at [785, 565] on button "Continue to application" at bounding box center [772, 568] width 196 height 47
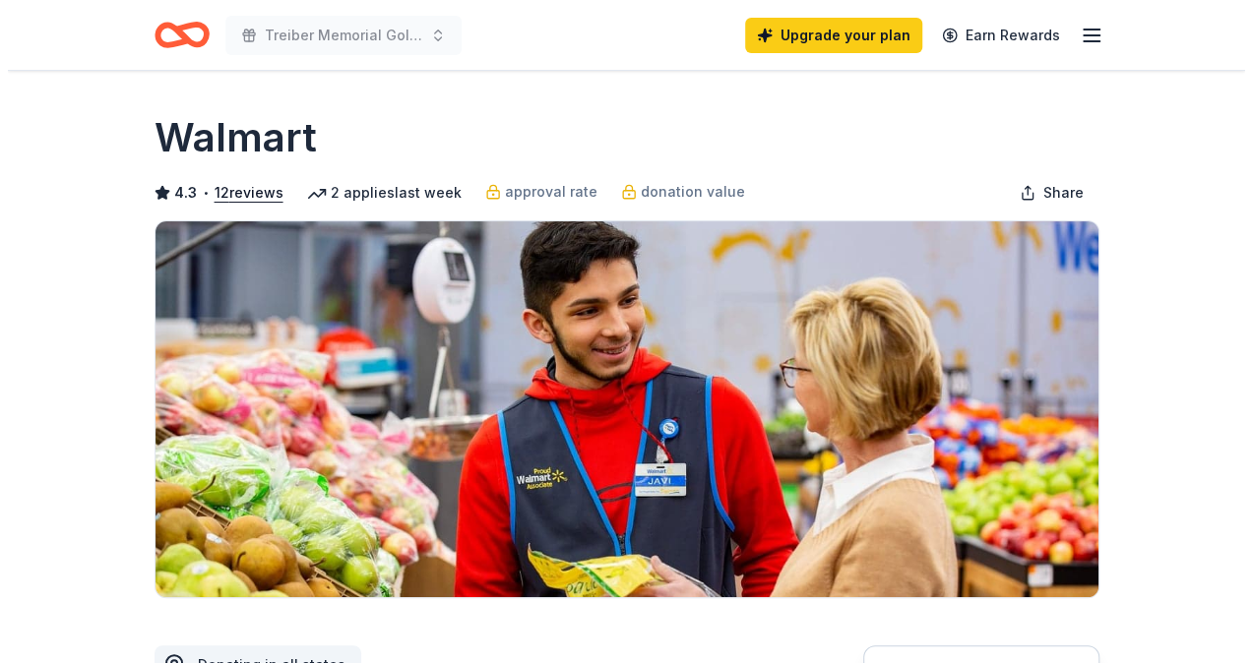
scroll to position [335, 0]
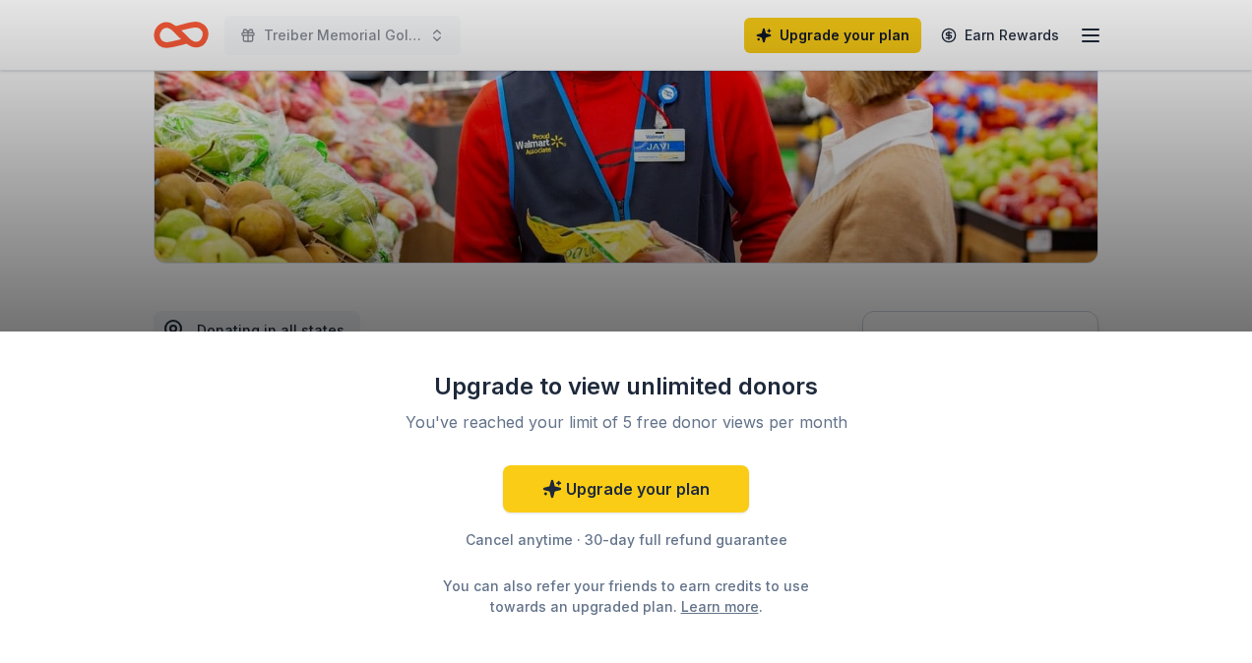
click at [1059, 225] on div "Upgrade to view unlimited donors You've reached your limit of 5 free donor view…" at bounding box center [626, 331] width 1252 height 663
